Goal: Task Accomplishment & Management: Use online tool/utility

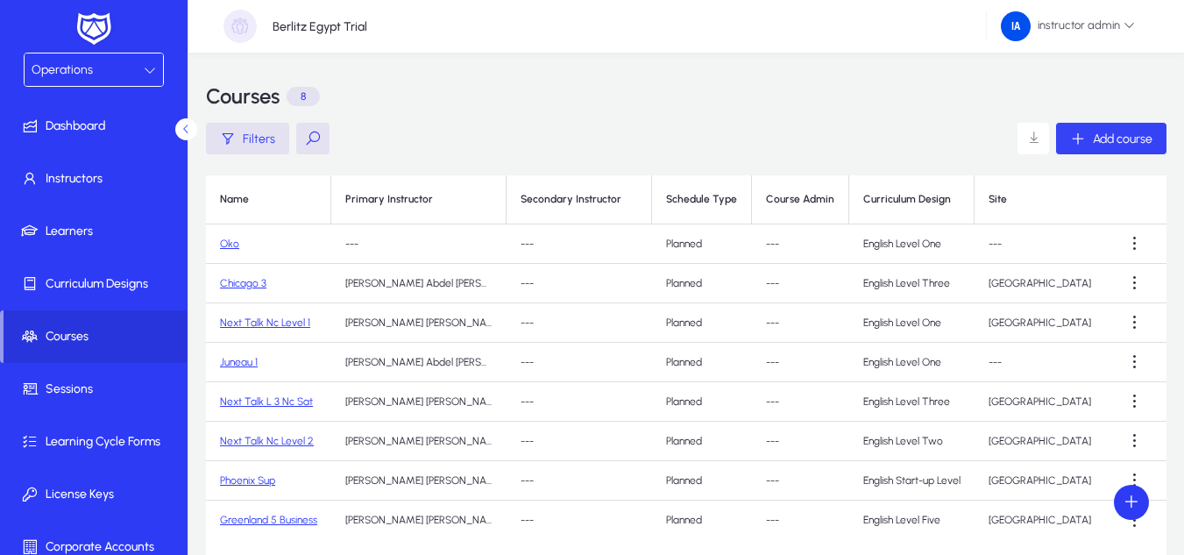
click at [1134, 148] on span "button" at bounding box center [1111, 138] width 110 height 42
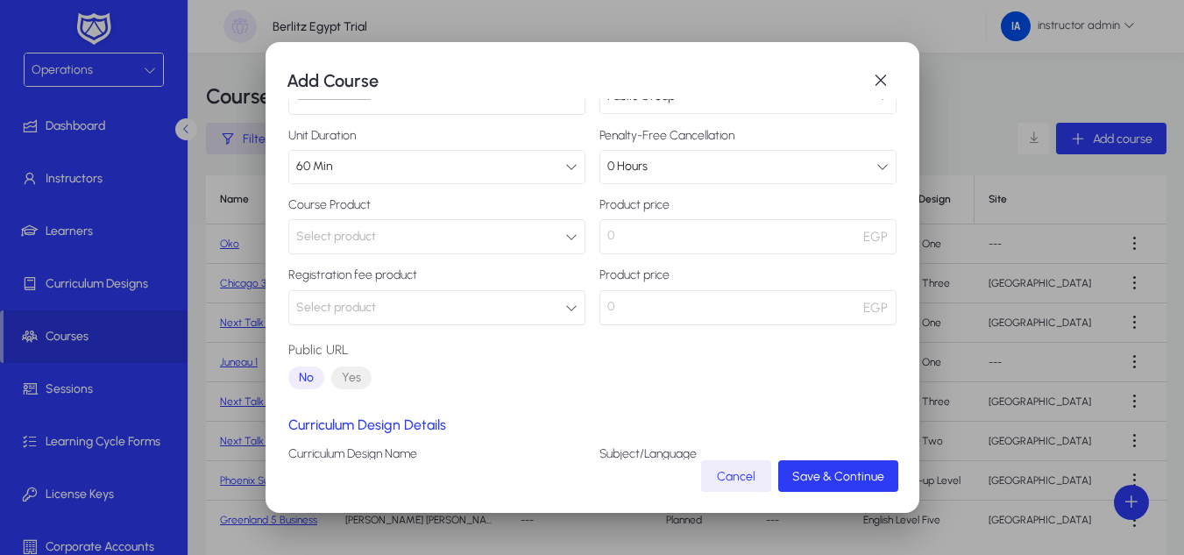
scroll to position [175, 0]
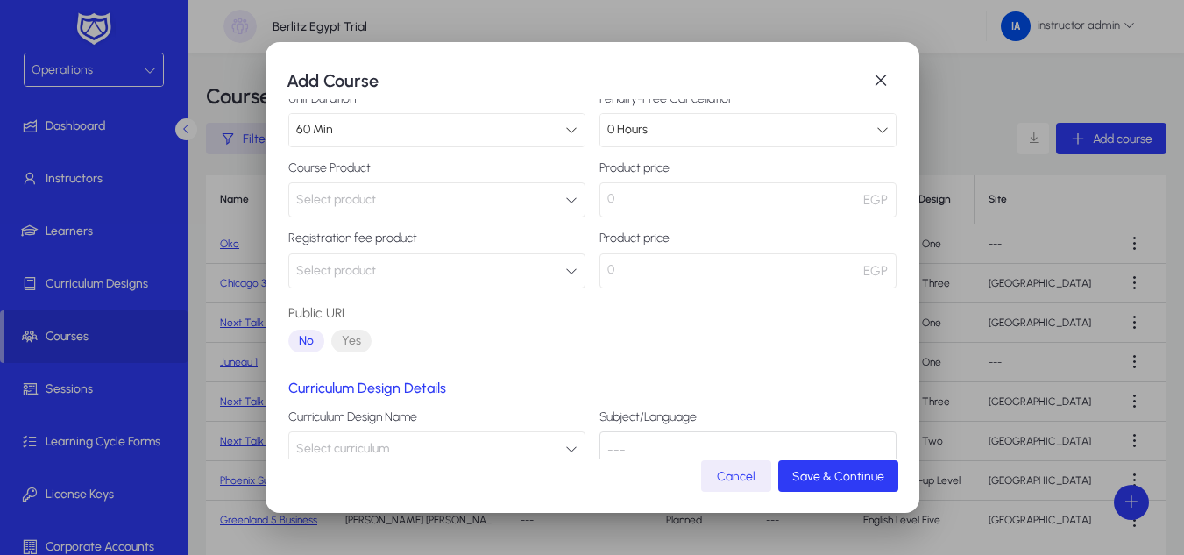
click at [521, 265] on button "Select product" at bounding box center [436, 270] width 297 height 35
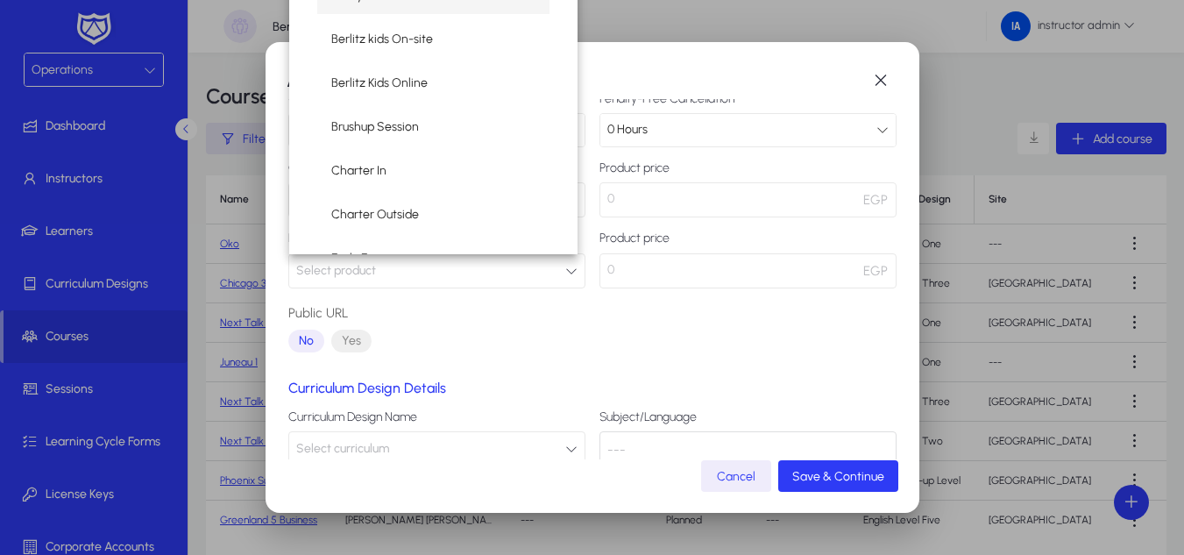
click at [521, 265] on div at bounding box center [592, 277] width 1184 height 555
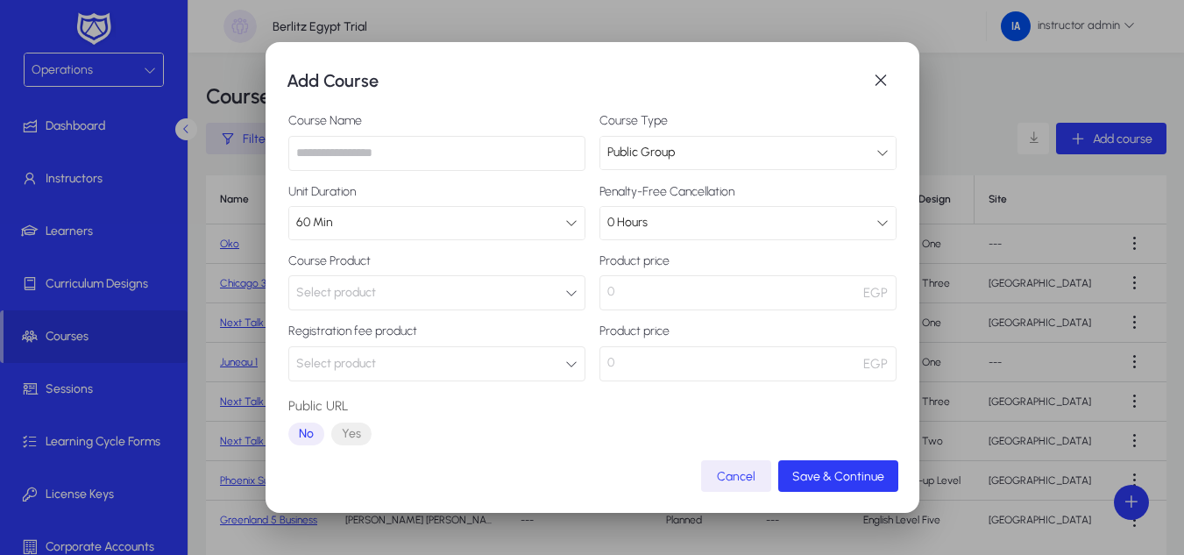
scroll to position [0, 0]
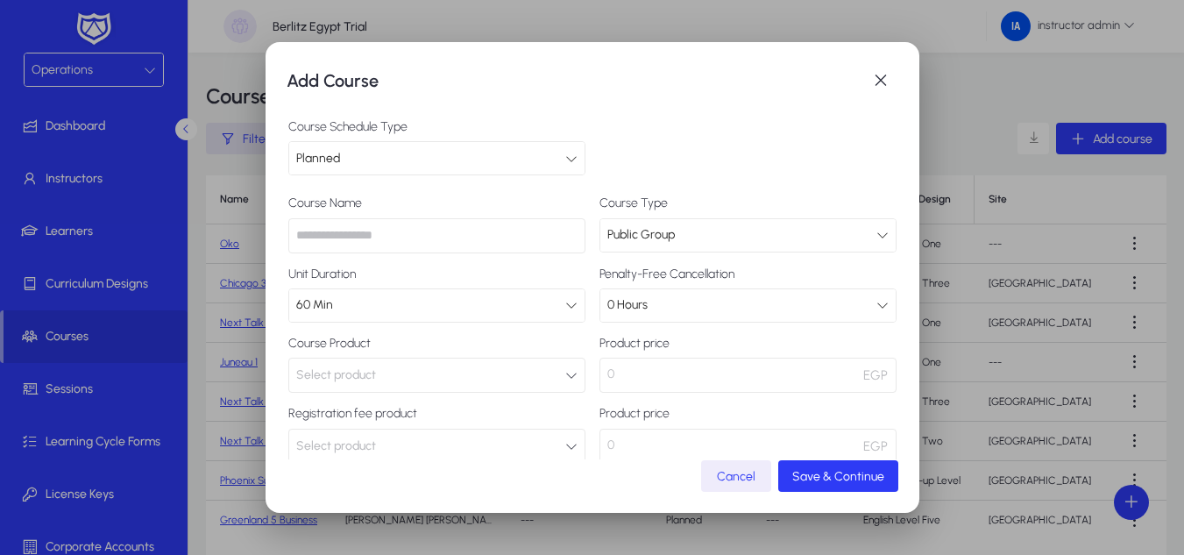
click at [531, 231] on input "text" at bounding box center [436, 235] width 297 height 35
click at [883, 85] on span "button" at bounding box center [880, 80] width 35 height 35
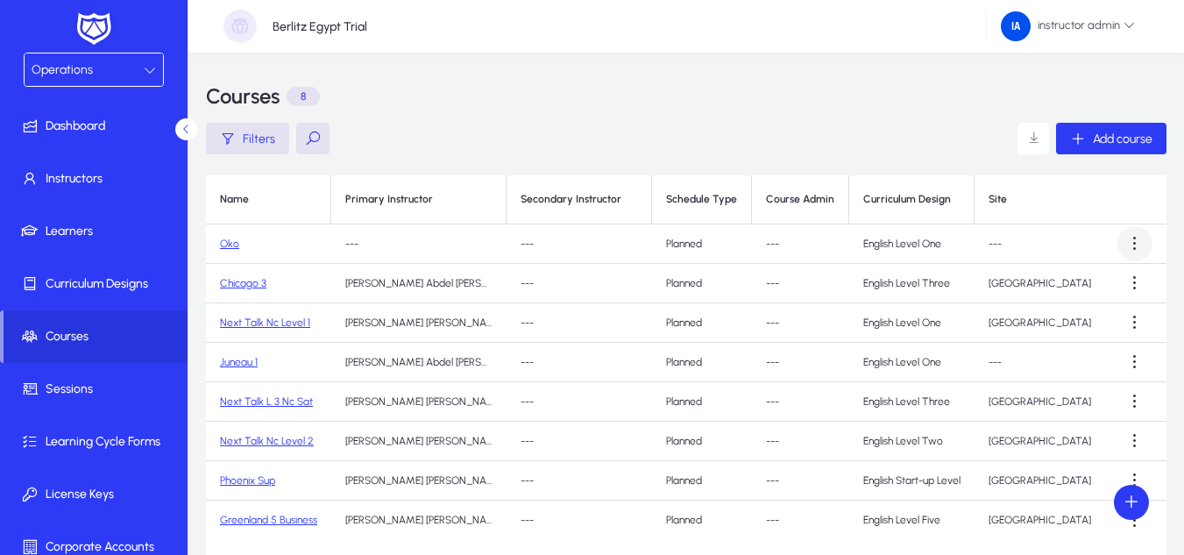
click at [1148, 247] on span at bounding box center [1134, 243] width 35 height 35
click at [1072, 142] on div at bounding box center [592, 277] width 1184 height 555
click at [1072, 142] on icon "button" at bounding box center [1078, 139] width 16 height 16
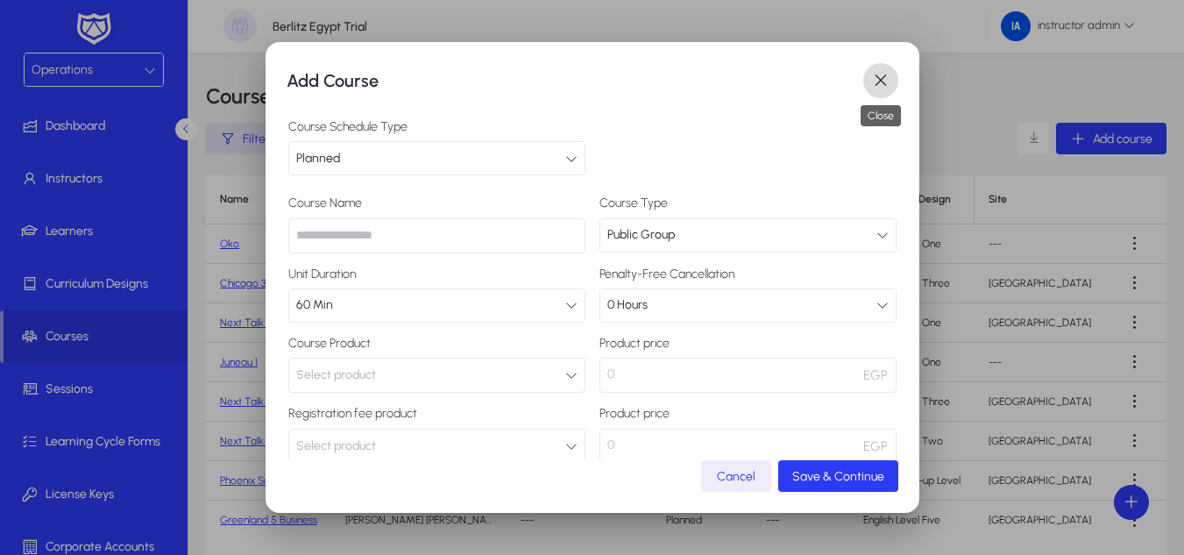
click at [869, 82] on span "button" at bounding box center [880, 80] width 35 height 35
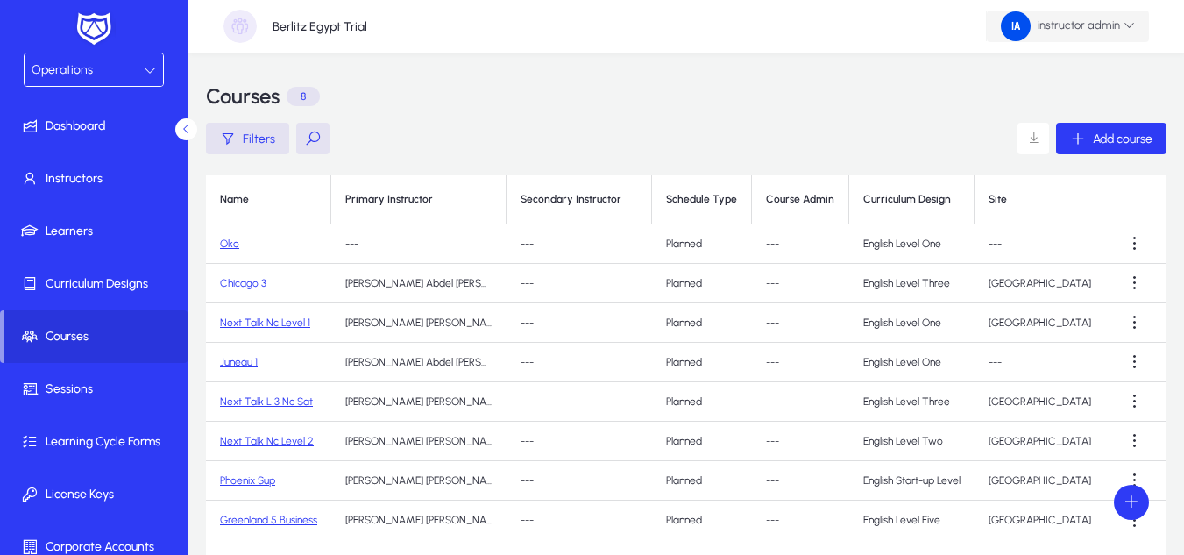
click at [1124, 33] on span "instructor admin" at bounding box center [1068, 26] width 134 height 30
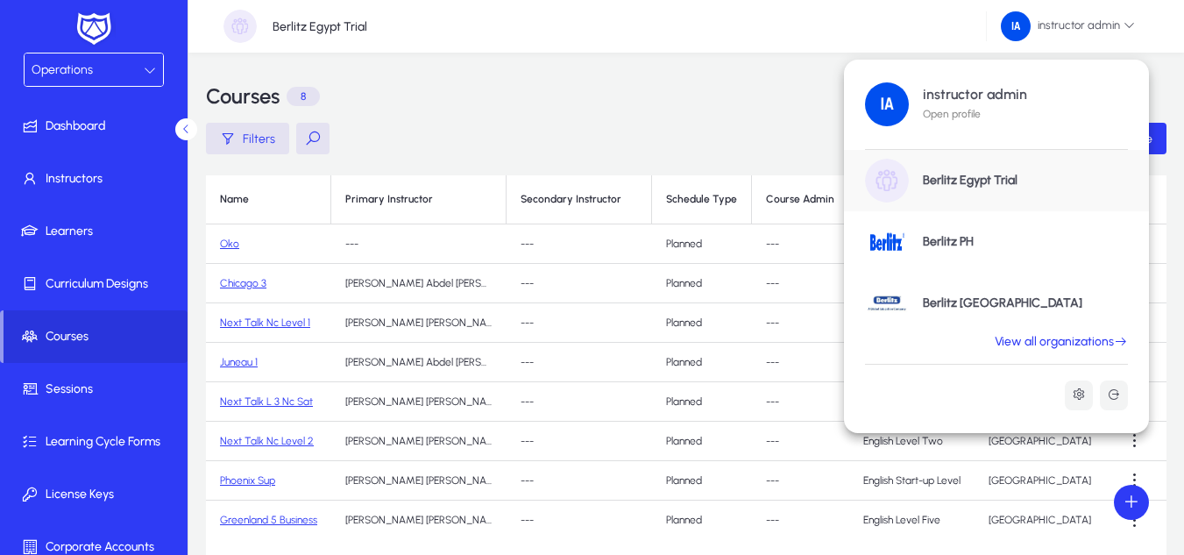
click at [1058, 344] on link "View all organizations" at bounding box center [1061, 342] width 175 height 16
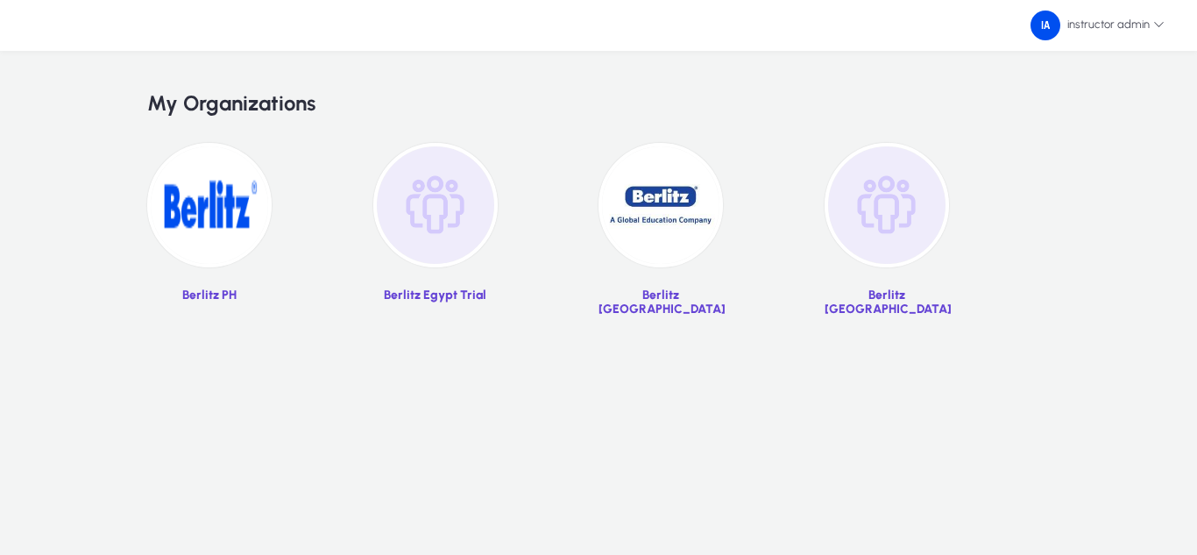
click at [476, 213] on img at bounding box center [435, 205] width 124 height 124
